Goal: Navigation & Orientation: Find specific page/section

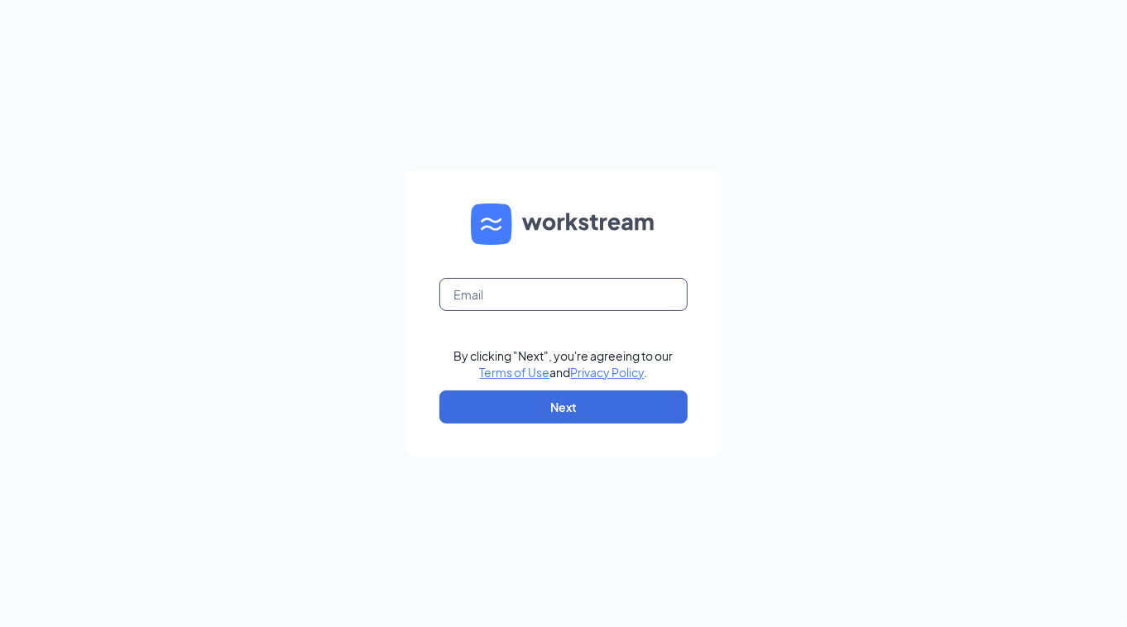
click at [633, 295] on input "text" at bounding box center [563, 294] width 248 height 33
type input "brian@mktcustard.com"
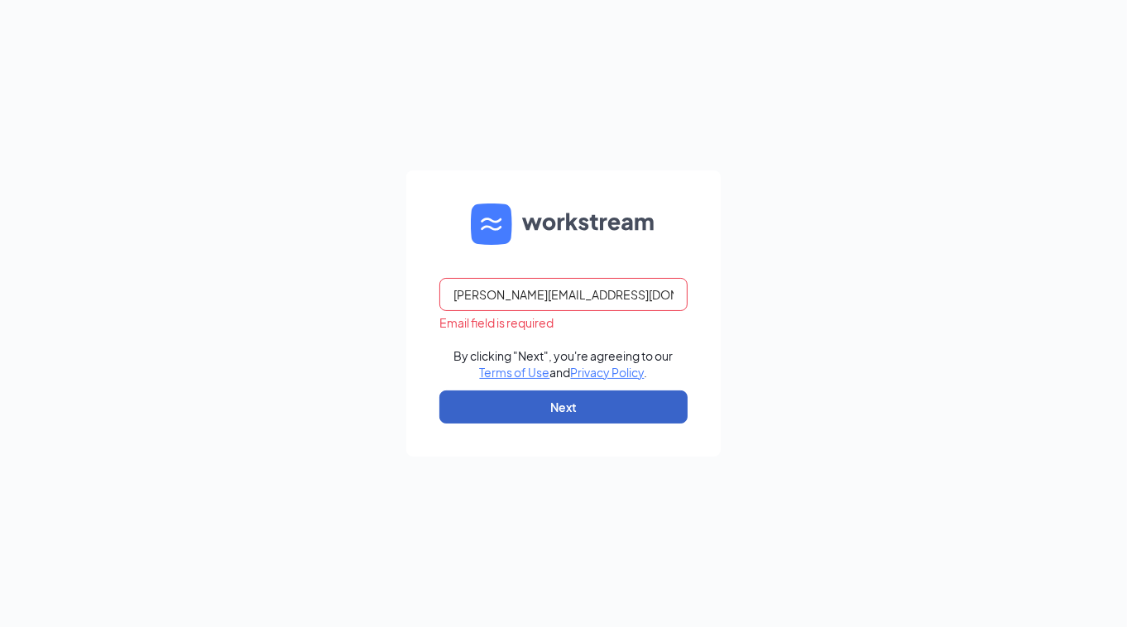
click at [650, 406] on button "Next" at bounding box center [563, 406] width 248 height 33
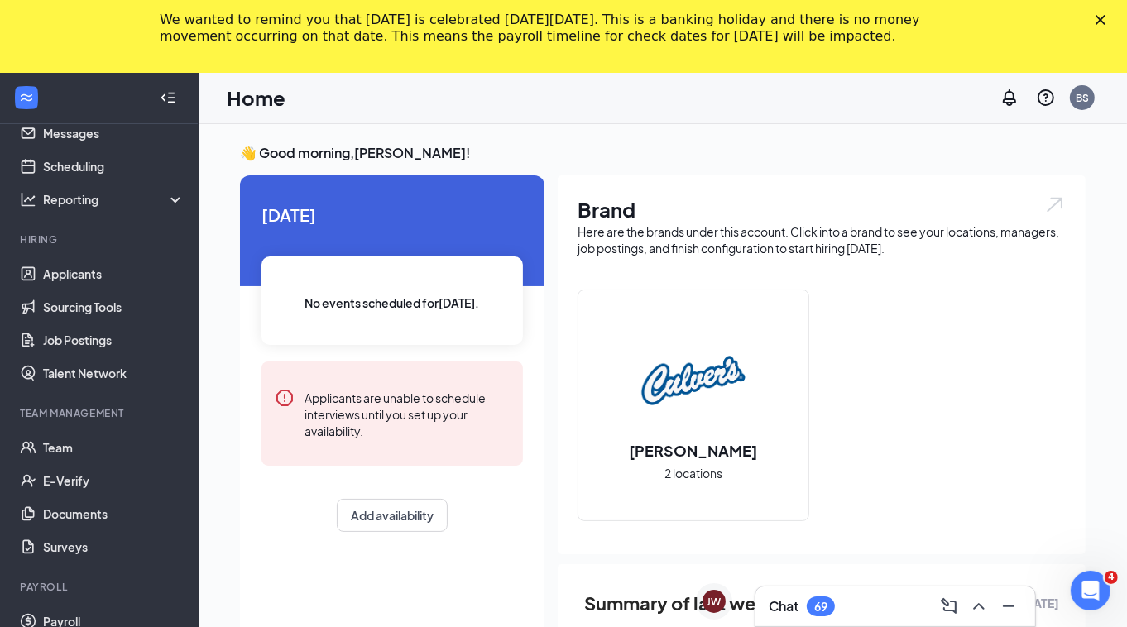
scroll to position [85, 0]
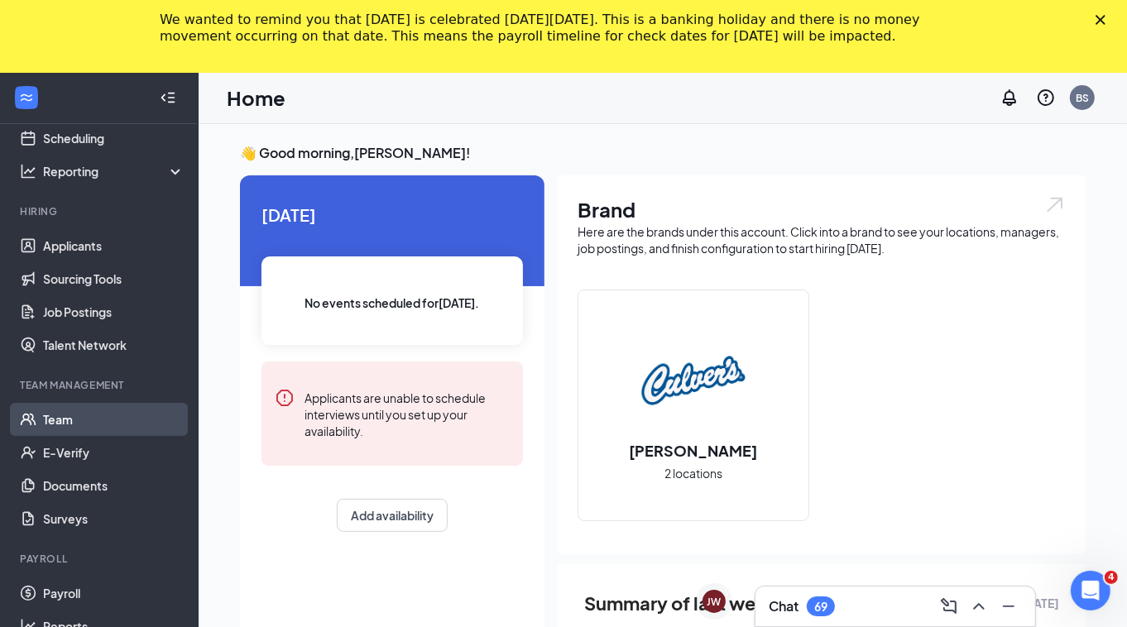
click at [72, 415] on link "Team" at bounding box center [113, 419] width 141 height 33
